Goal: Information Seeking & Learning: Check status

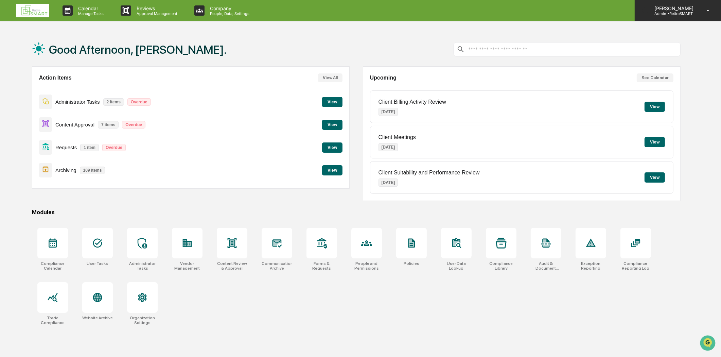
click at [707, 10] on icon at bounding box center [708, 10] width 12 height 6
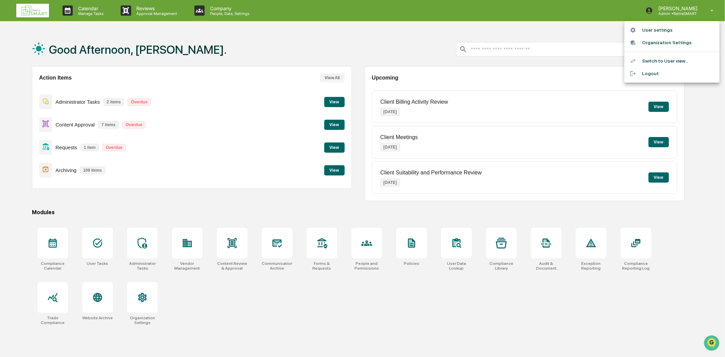
click at [669, 63] on li "Switch to User view..." at bounding box center [671, 61] width 95 height 13
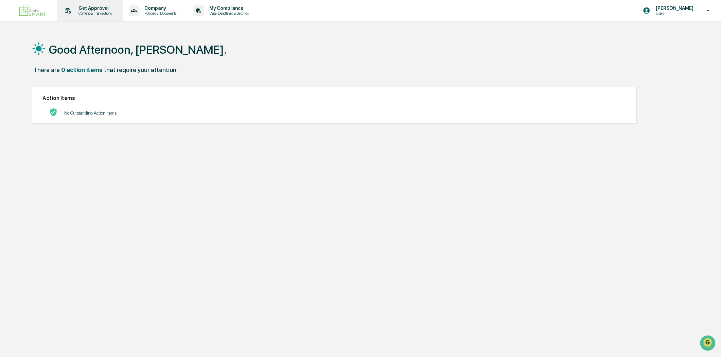
click at [105, 10] on p "Get Approval" at bounding box center [94, 7] width 42 height 5
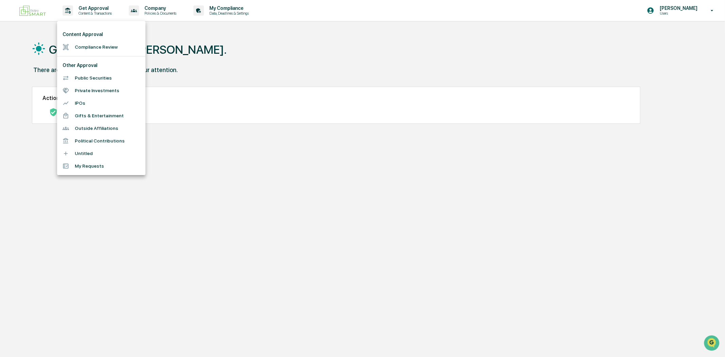
click at [545, 75] on div at bounding box center [362, 178] width 725 height 357
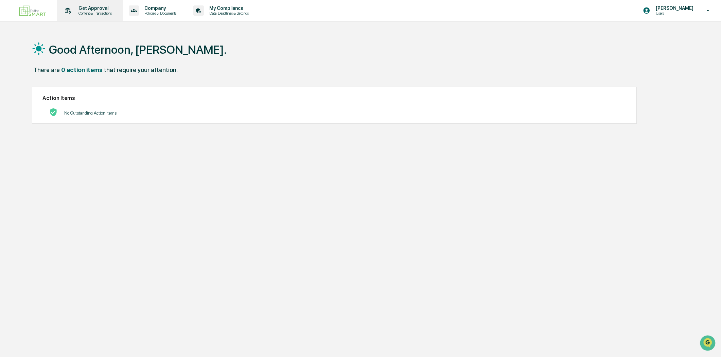
click at [109, 6] on p "Get Approval" at bounding box center [94, 7] width 42 height 5
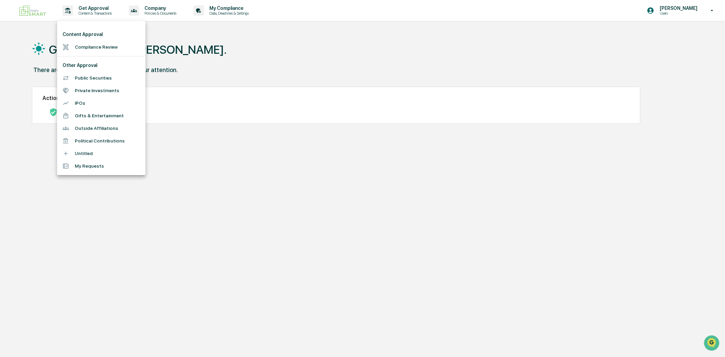
click at [93, 82] on li "Public Securities" at bounding box center [101, 78] width 88 height 13
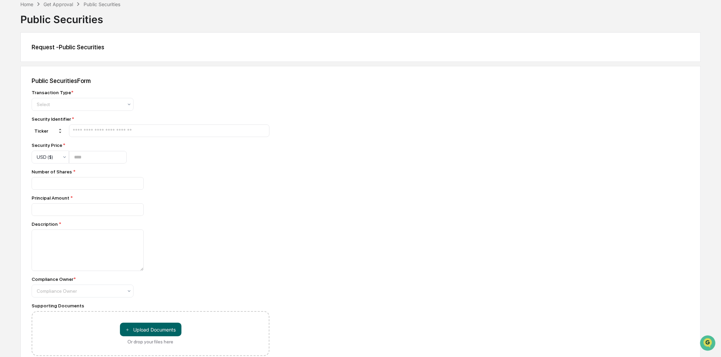
scroll to position [64, 0]
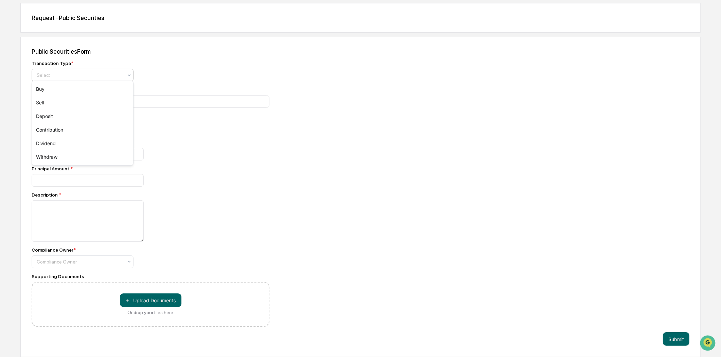
click at [124, 74] on div "Select" at bounding box center [79, 75] width 93 height 10
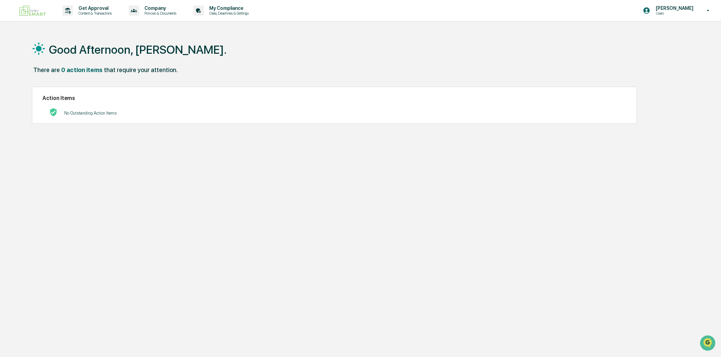
click at [20, 11] on img at bounding box center [32, 11] width 33 height 16
click at [79, 19] on div "Get Approval Content & Transactions" at bounding box center [89, 10] width 59 height 21
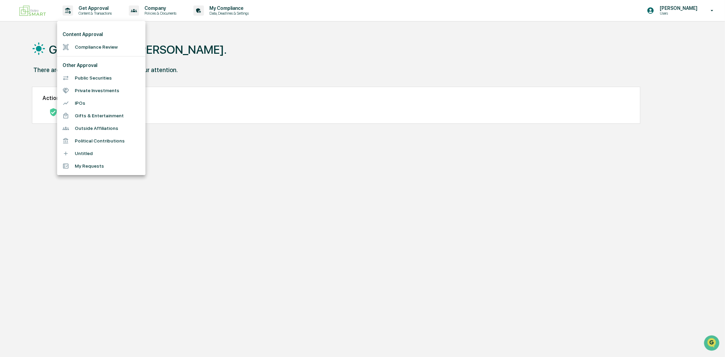
click at [107, 89] on li "Private Investments" at bounding box center [101, 90] width 88 height 13
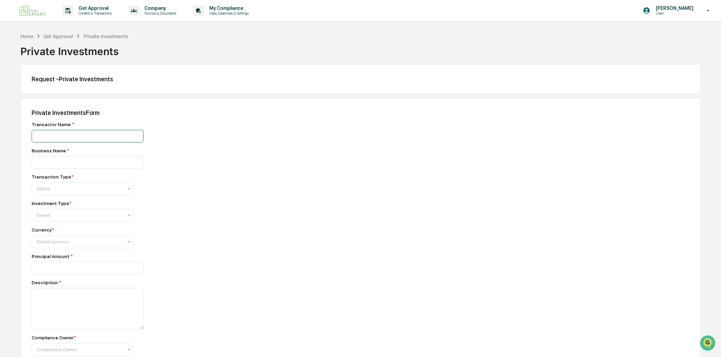
click at [92, 133] on input at bounding box center [88, 136] width 112 height 13
click at [88, 142] on input at bounding box center [88, 136] width 112 height 13
click at [87, 189] on div at bounding box center [80, 188] width 86 height 7
click at [76, 218] on div at bounding box center [80, 215] width 86 height 7
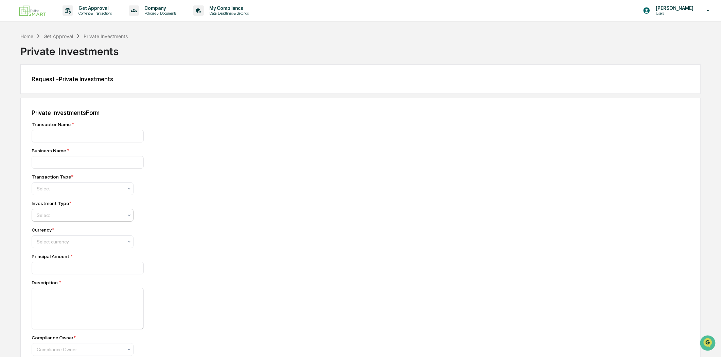
drag, startPoint x: 76, startPoint y: 219, endPoint x: 80, endPoint y: 212, distance: 8.5
click at [76, 218] on div at bounding box center [80, 215] width 86 height 7
drag, startPoint x: 237, startPoint y: 203, endPoint x: 226, endPoint y: 171, distance: 34.2
click at [237, 198] on div "Transactor Name * Business Name * Transaction Type * Select Investment Type * S…" at bounding box center [151, 268] width 238 height 292
click at [31, 9] on img at bounding box center [32, 11] width 33 height 16
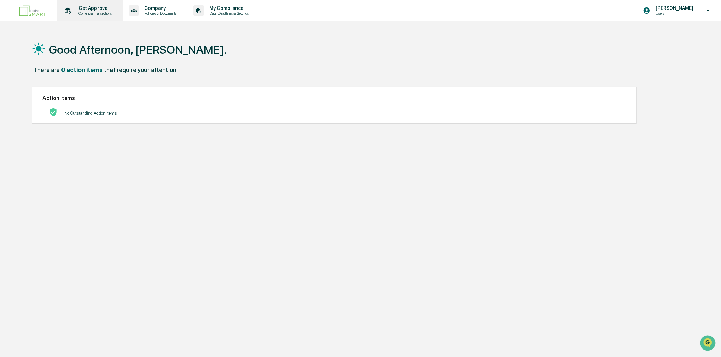
click at [103, 18] on div "Get Approval Content & Transactions" at bounding box center [89, 10] width 59 height 21
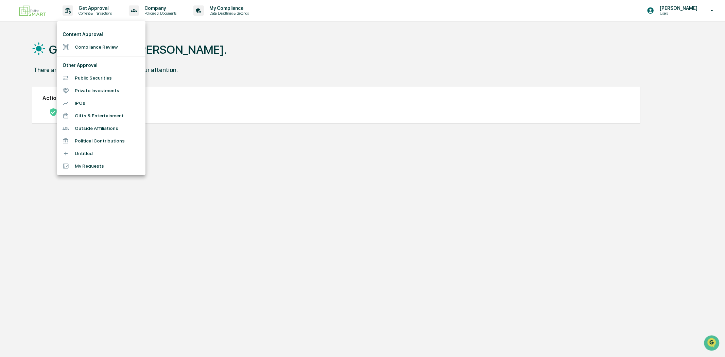
click at [321, 216] on div at bounding box center [362, 178] width 725 height 357
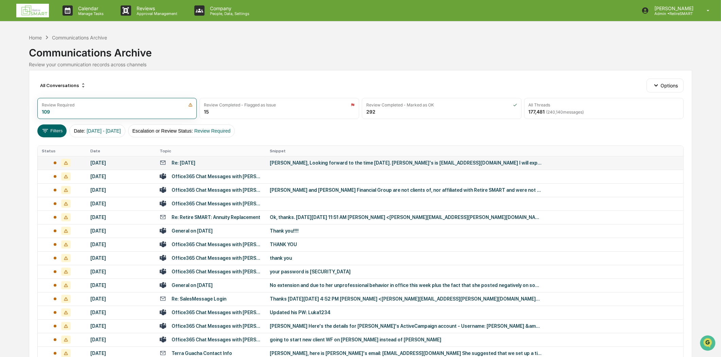
click at [216, 160] on div "Re: [DATE]" at bounding box center [211, 162] width 102 height 6
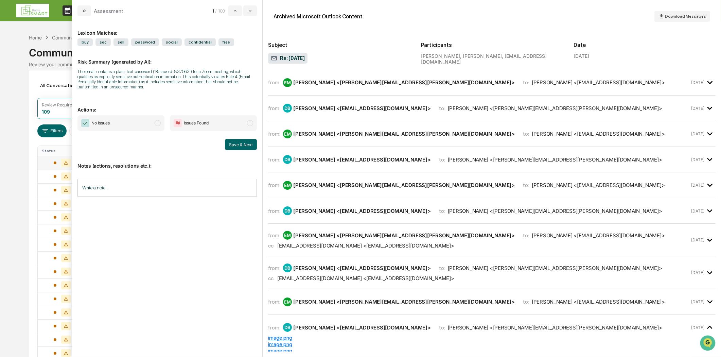
click at [708, 78] on icon "modal" at bounding box center [709, 82] width 11 height 11
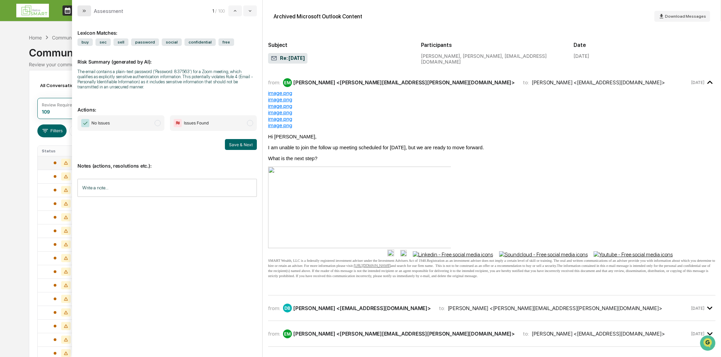
click at [86, 9] on icon "modal" at bounding box center [84, 10] width 5 height 5
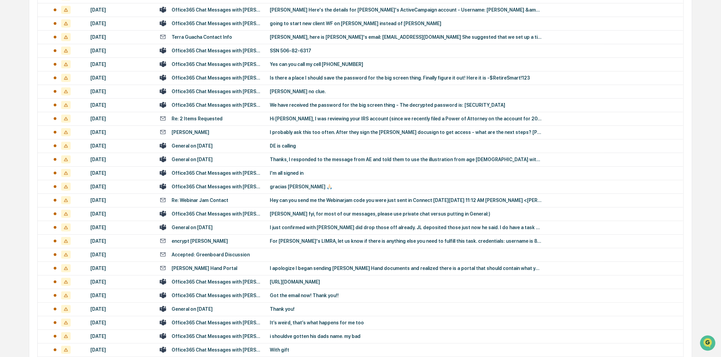
scroll to position [408, 0]
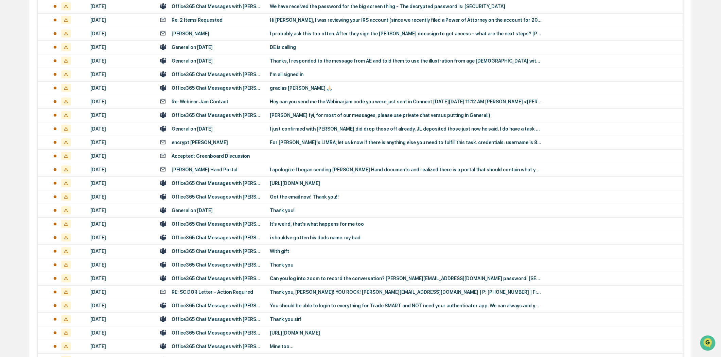
drag, startPoint x: 369, startPoint y: 233, endPoint x: 336, endPoint y: 252, distance: 38.8
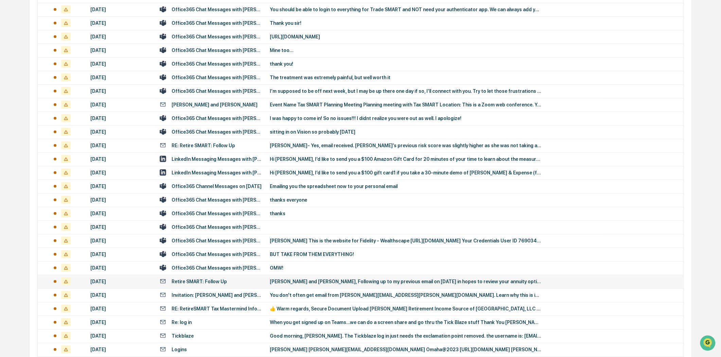
drag, startPoint x: 336, startPoint y: 252, endPoint x: 542, endPoint y: 280, distance: 208.1
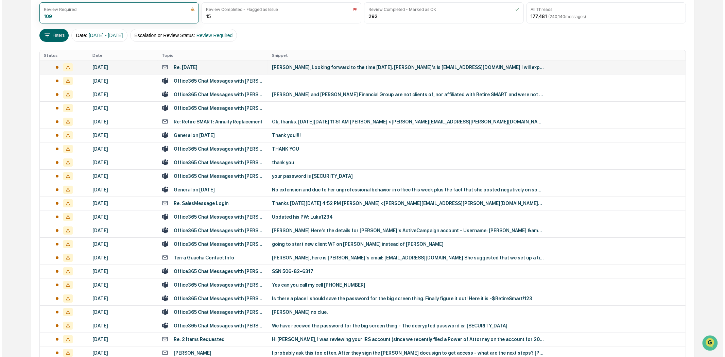
scroll to position [0, 0]
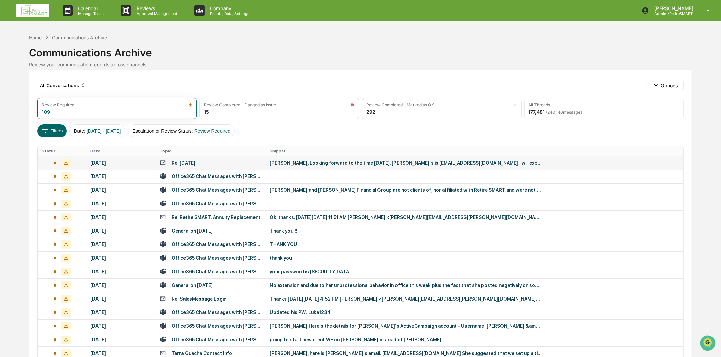
click at [35, 5] on img at bounding box center [32, 11] width 33 height 14
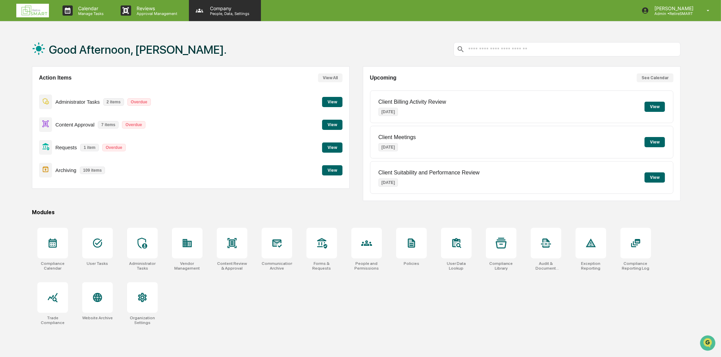
click at [214, 9] on p "Company" at bounding box center [229, 8] width 48 height 6
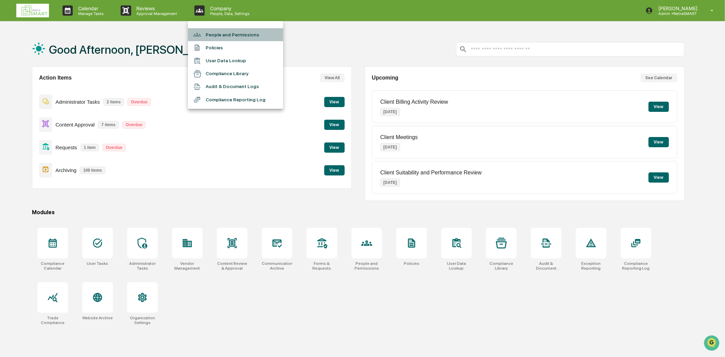
click at [228, 33] on li "People and Permissions" at bounding box center [235, 34] width 95 height 13
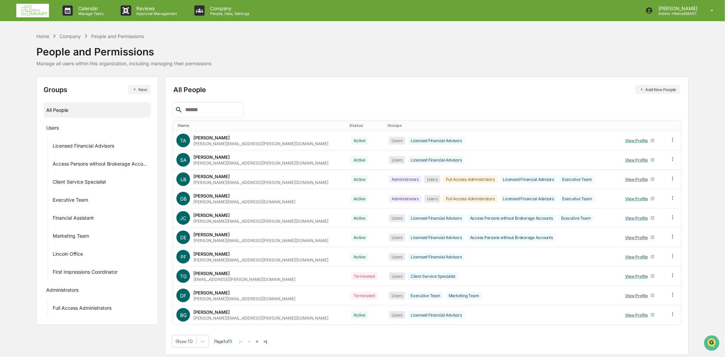
click at [203, 106] on input "text" at bounding box center [212, 109] width 58 height 9
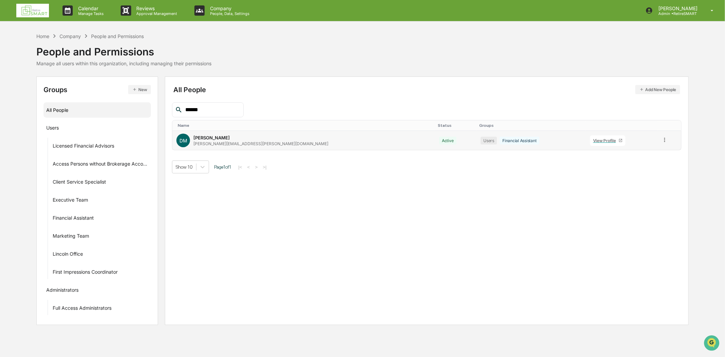
type input "******"
click at [208, 138] on div "[PERSON_NAME]" at bounding box center [211, 137] width 36 height 5
click at [593, 142] on div "View Profile" at bounding box center [605, 140] width 25 height 5
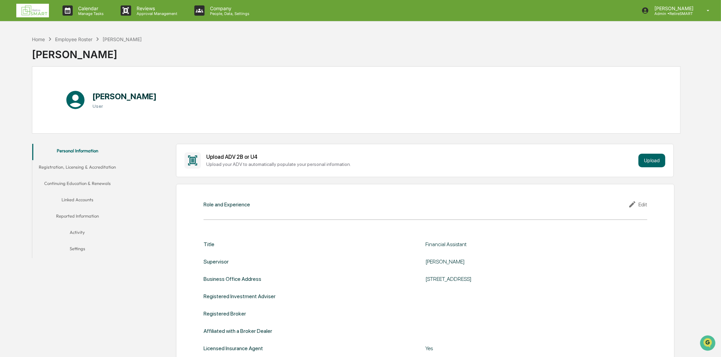
click at [79, 228] on button "Activity" at bounding box center [77, 233] width 90 height 16
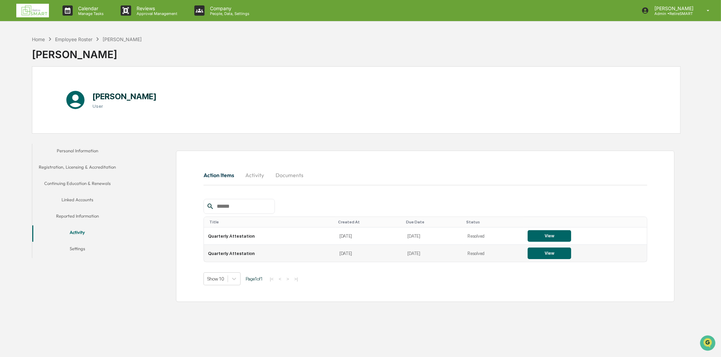
click at [546, 252] on button "View" at bounding box center [549, 253] width 43 height 12
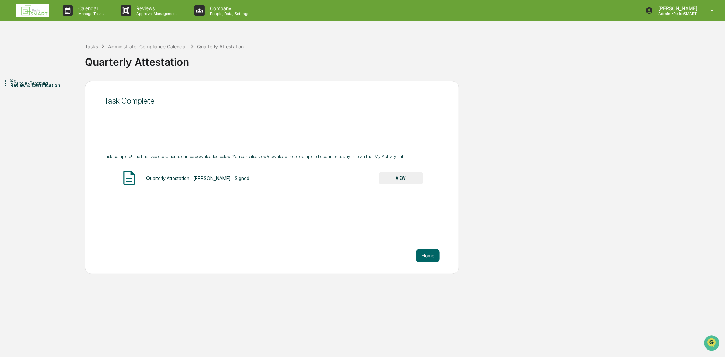
click at [411, 180] on button "VIEW" at bounding box center [401, 178] width 44 height 12
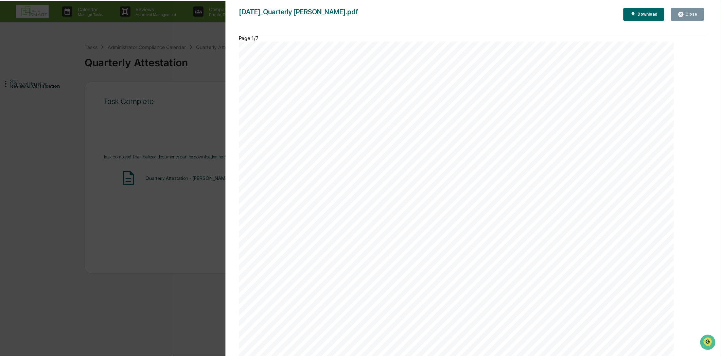
scroll to position [4077, 0]
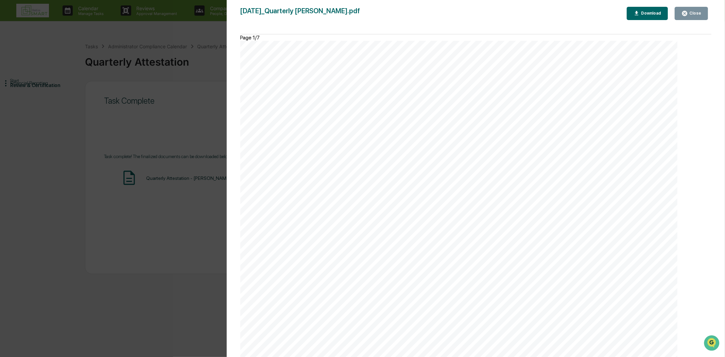
click at [685, 14] on icon "button" at bounding box center [684, 13] width 5 height 5
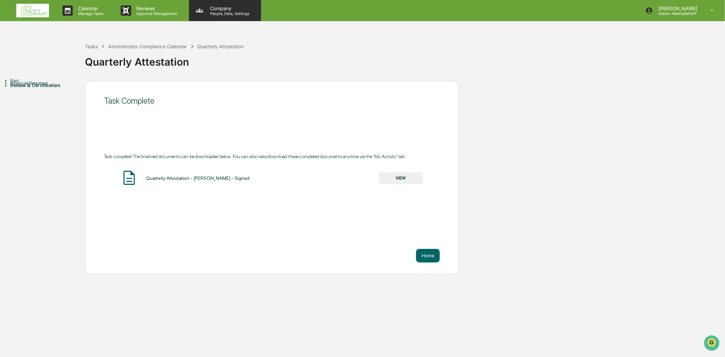
click at [223, 7] on p "Company" at bounding box center [229, 8] width 48 height 6
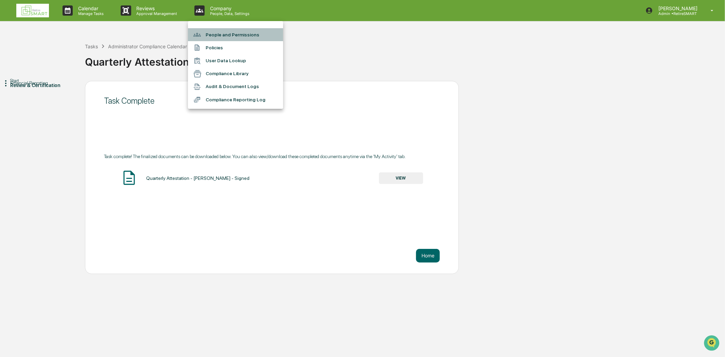
click at [223, 33] on li "People and Permissions" at bounding box center [235, 34] width 95 height 13
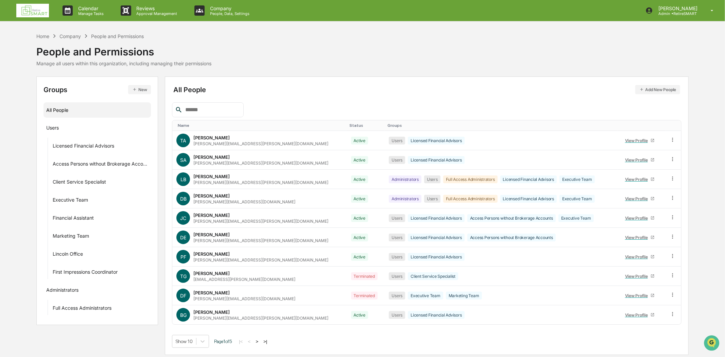
click at [214, 111] on input "text" at bounding box center [212, 109] width 58 height 9
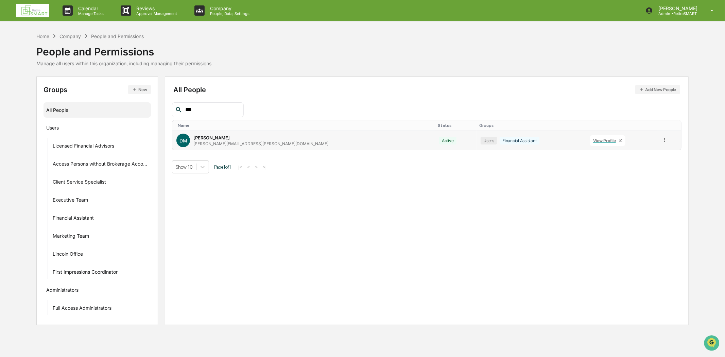
type input "***"
click at [219, 137] on div "[PERSON_NAME]" at bounding box center [211, 137] width 36 height 5
click at [593, 142] on div "View Profile" at bounding box center [605, 140] width 25 height 5
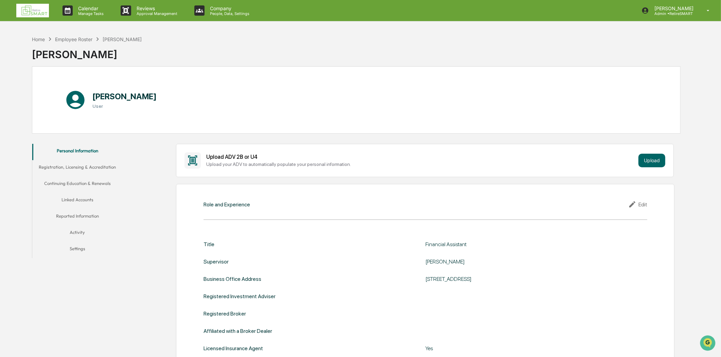
click at [75, 240] on button "Activity" at bounding box center [77, 233] width 90 height 16
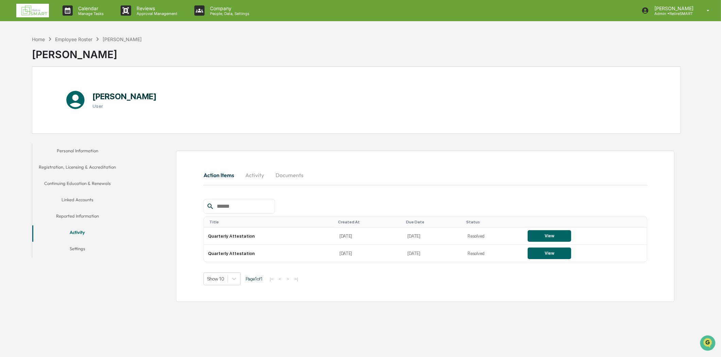
click at [79, 232] on button "Activity" at bounding box center [77, 233] width 90 height 16
click at [298, 179] on button "Documents" at bounding box center [289, 175] width 39 height 16
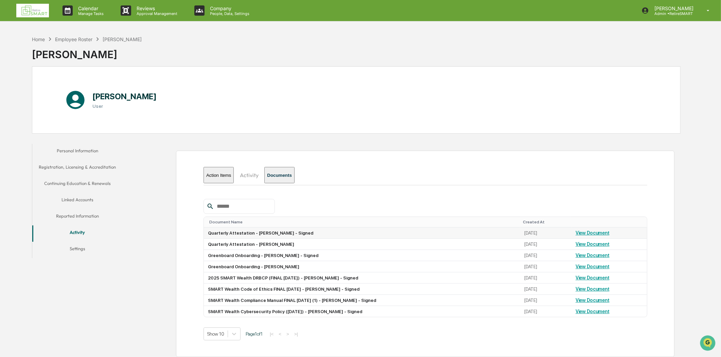
click at [600, 235] on link "View Document" at bounding box center [592, 232] width 34 height 5
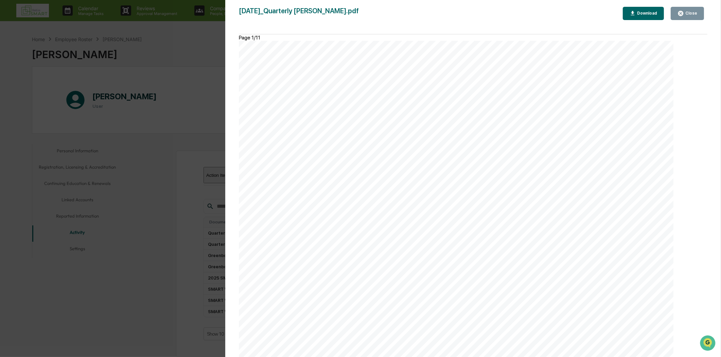
scroll to position [755, 0]
click at [691, 11] on div "Close" at bounding box center [690, 13] width 13 height 5
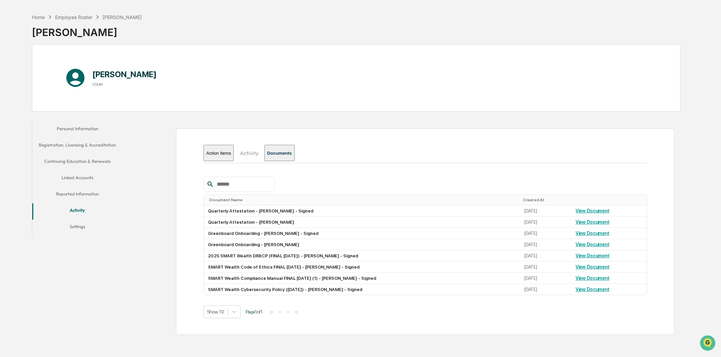
scroll to position [32, 0]
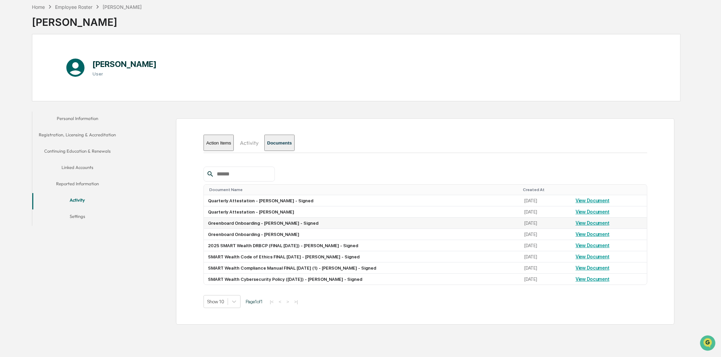
click at [582, 223] on link "View Document" at bounding box center [592, 222] width 34 height 5
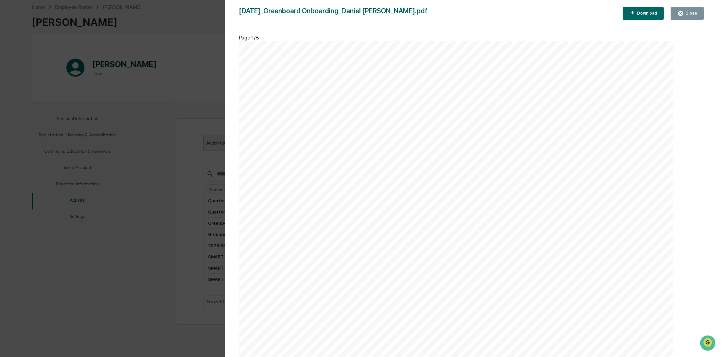
scroll to position [4680, 0]
click at [708, 8] on div "Version History [DATE] 03:06 PM [PERSON_NAME] [DATE]_Greenboard Onboarding_Dani…" at bounding box center [473, 185] width 496 height 370
click at [698, 11] on button "Close" at bounding box center [687, 13] width 33 height 13
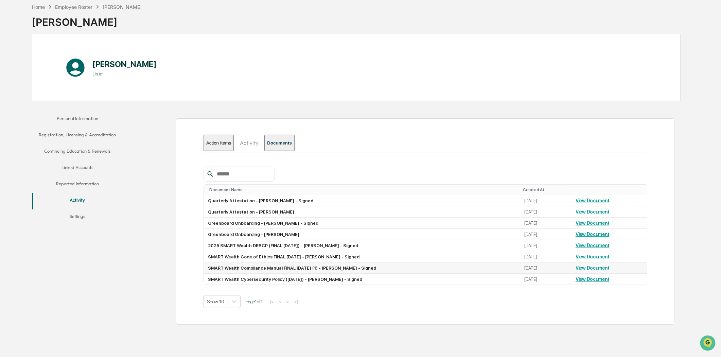
click at [602, 267] on link "View Document" at bounding box center [592, 267] width 34 height 5
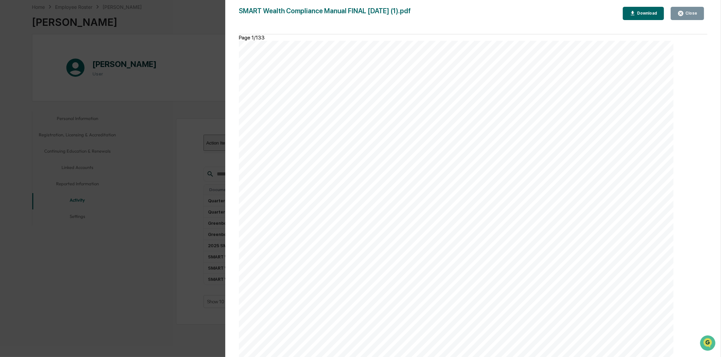
scroll to position [1661, 0]
click at [684, 15] on icon "button" at bounding box center [680, 13] width 6 height 6
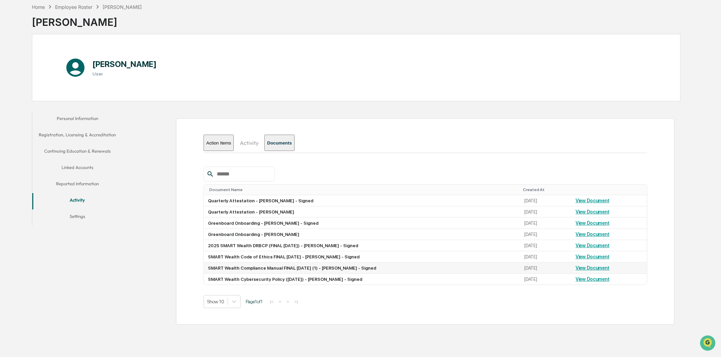
click at [600, 270] on link "View Document" at bounding box center [592, 267] width 34 height 5
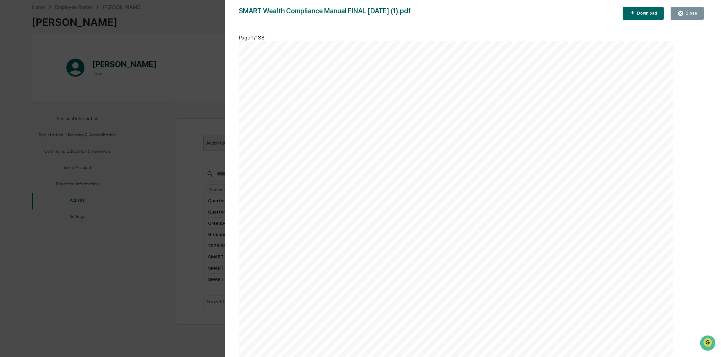
scroll to position [74864, 0]
click at [645, 12] on div "Download" at bounding box center [646, 13] width 21 height 5
click at [696, 11] on div "Close" at bounding box center [690, 13] width 13 height 5
